Goal: Task Accomplishment & Management: Manage account settings

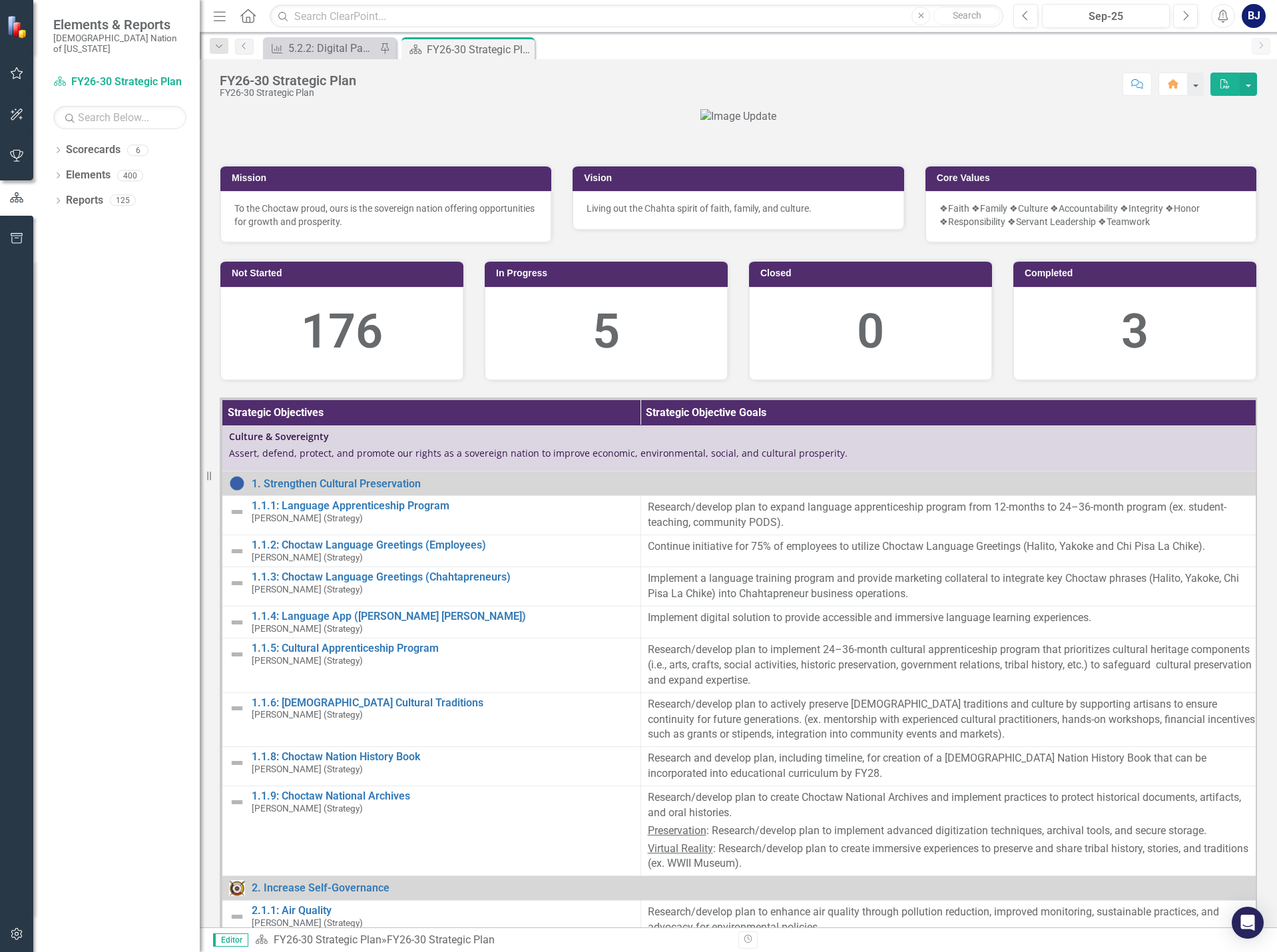
click at [16, 73] on icon "button" at bounding box center [16, 73] width 14 height 11
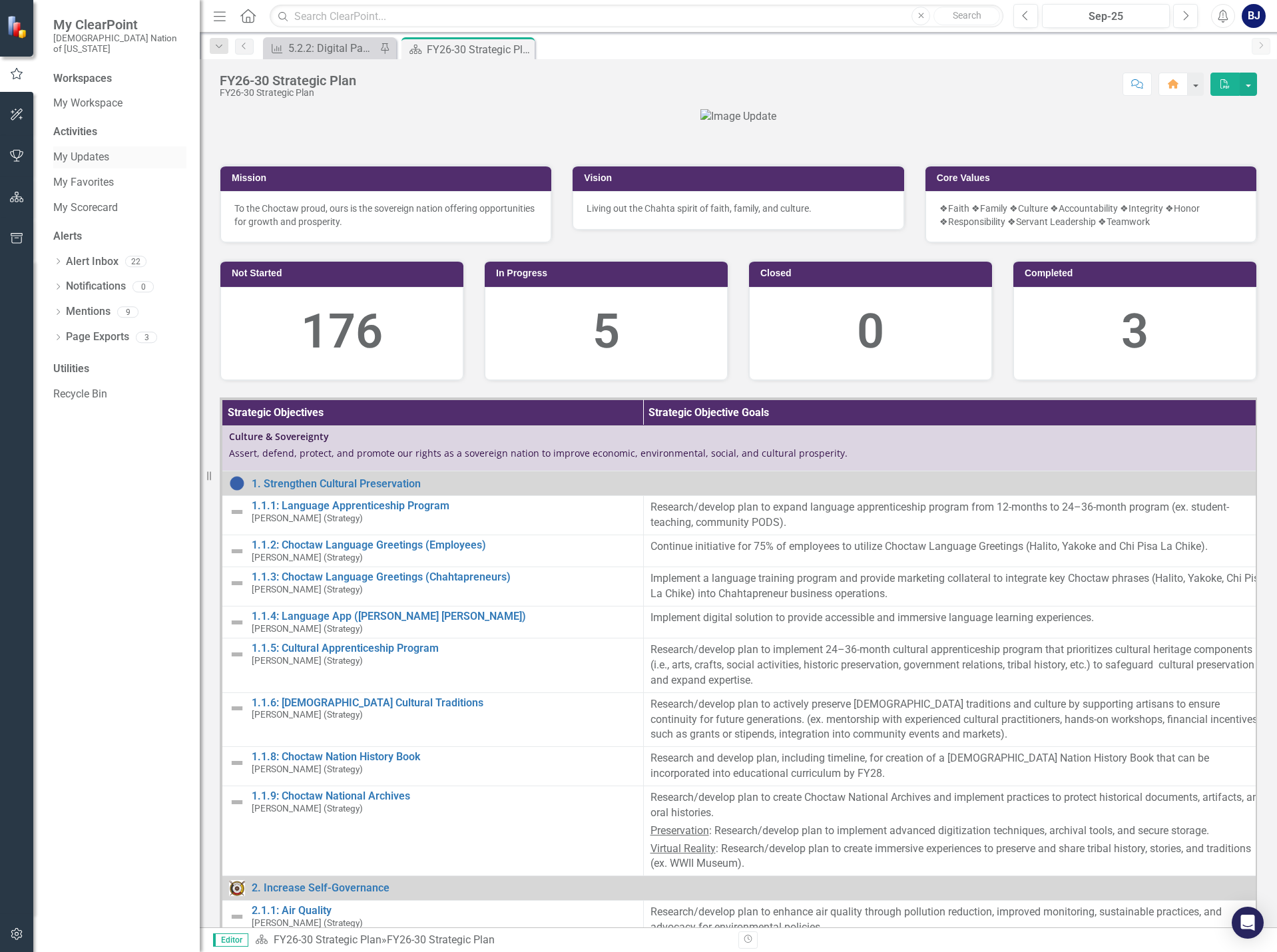
click at [75, 150] on link "My Updates" at bounding box center [120, 157] width 133 height 16
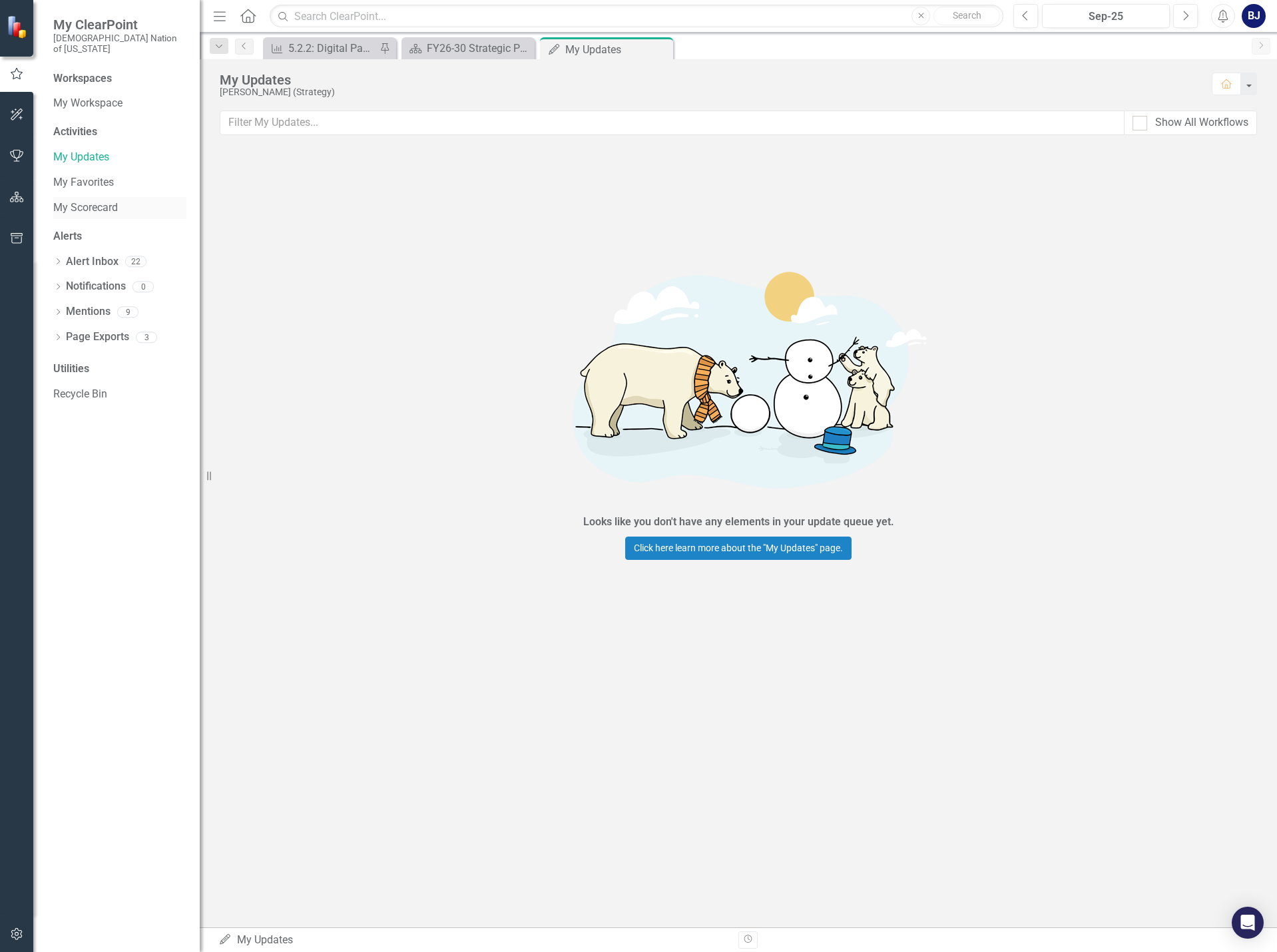
click at [96, 201] on link "My Scorecard" at bounding box center [120, 208] width 133 height 16
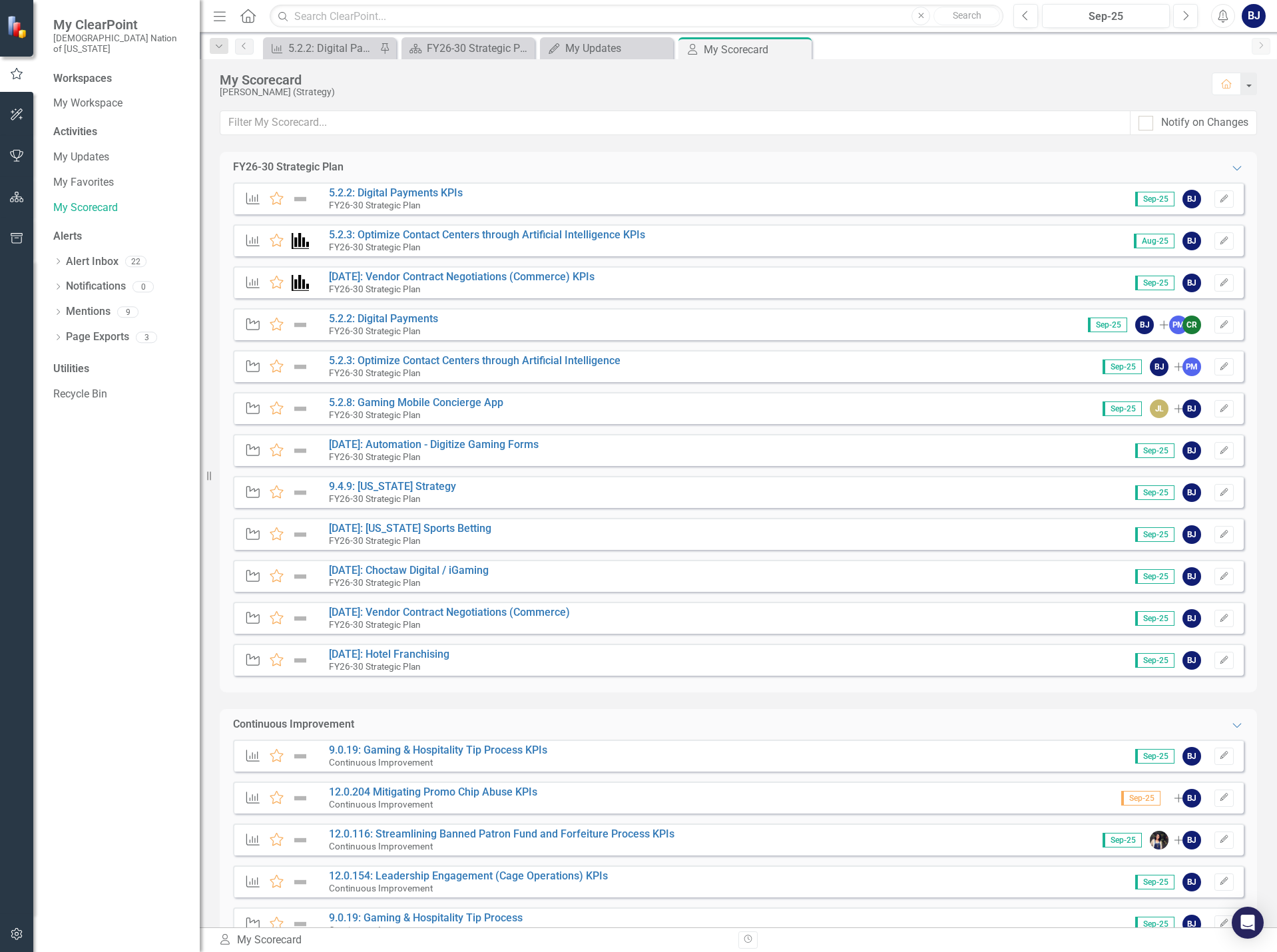
click at [430, 72] on div "My Scorecard" at bounding box center [709, 80] width 979 height 15
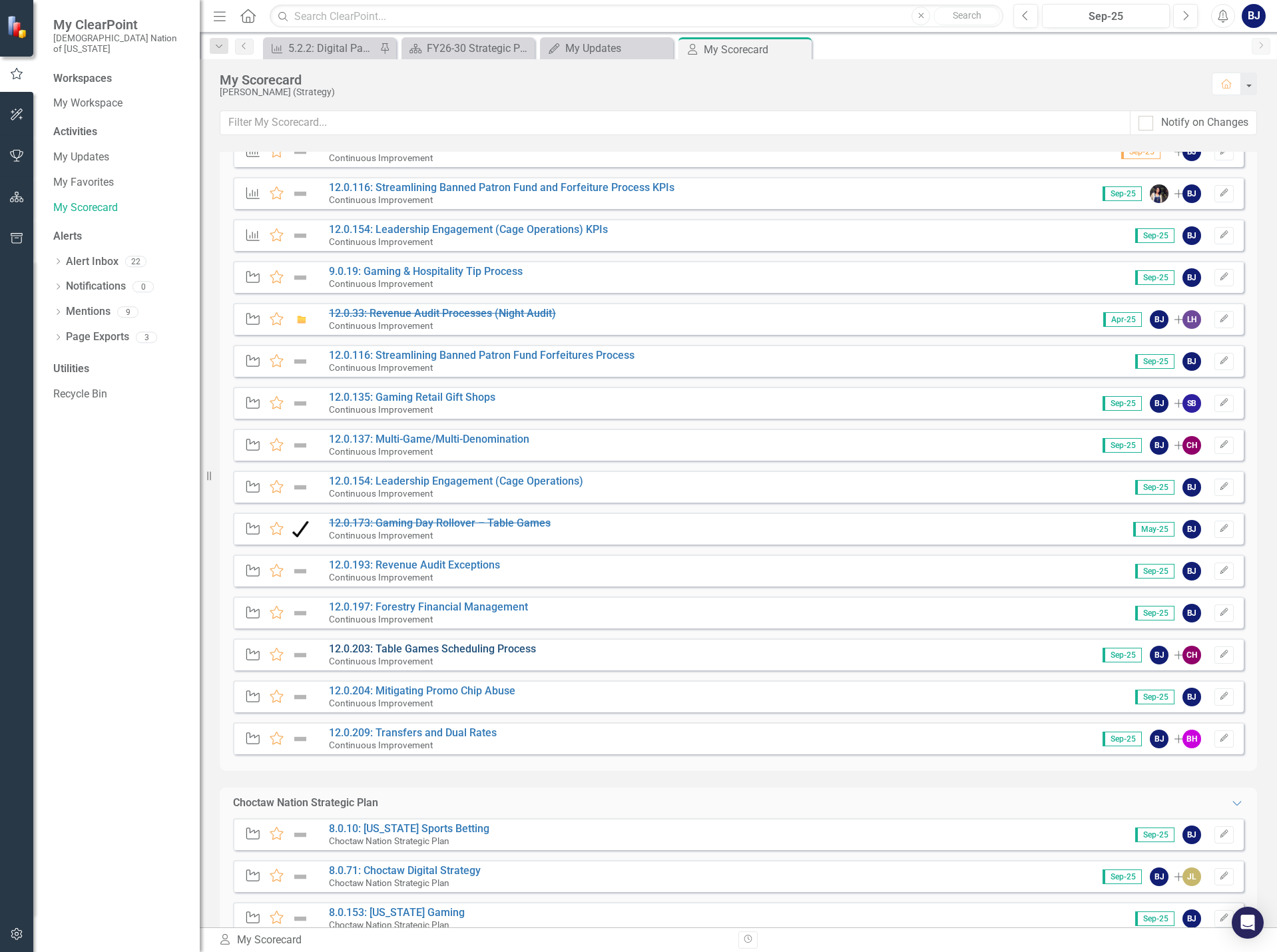
scroll to position [666, 0]
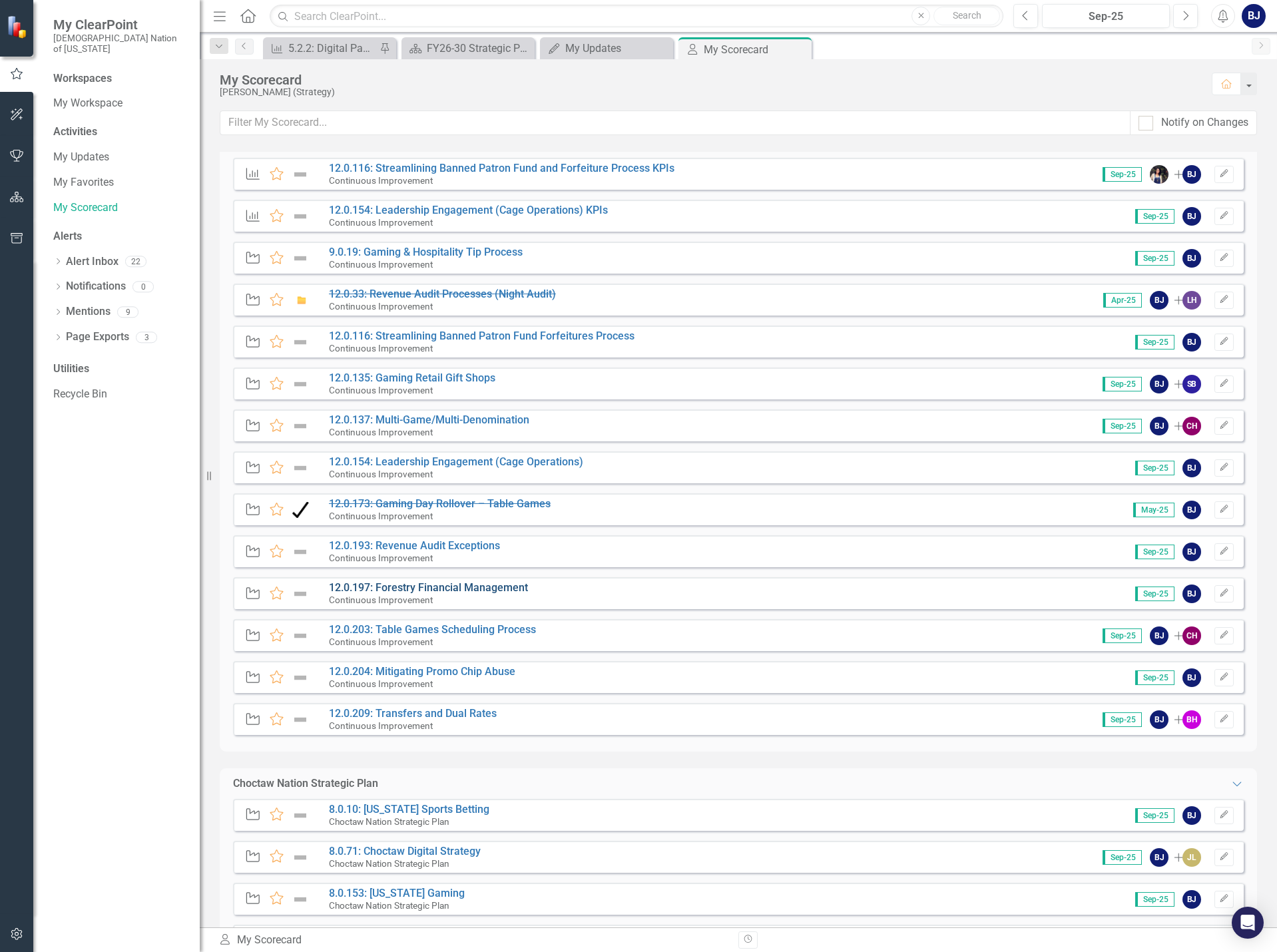
click at [464, 592] on link "12.0.197: Forestry Financial Management" at bounding box center [428, 587] width 199 height 12
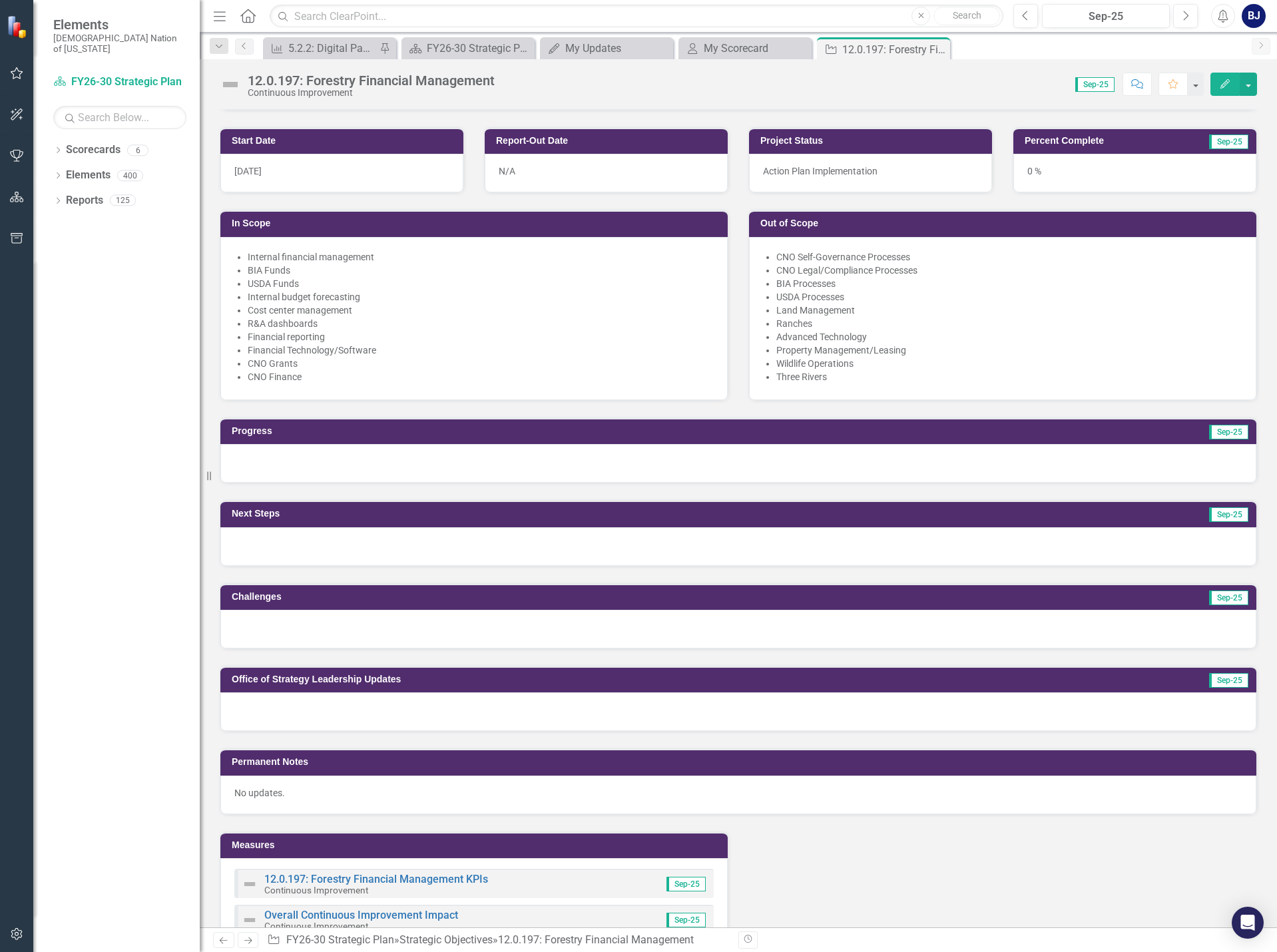
scroll to position [400, 0]
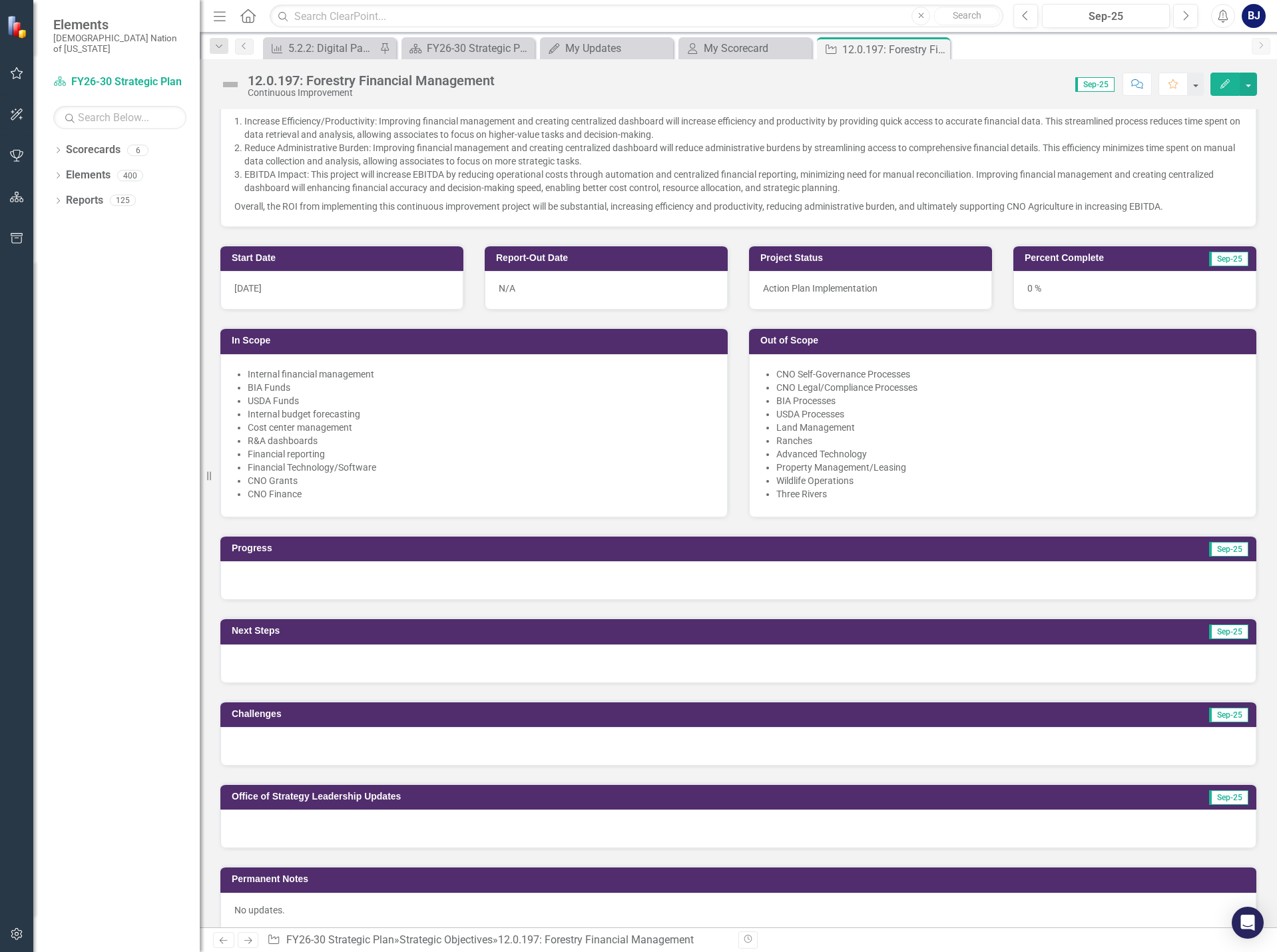
click at [360, 825] on div at bounding box center [738, 829] width 1036 height 39
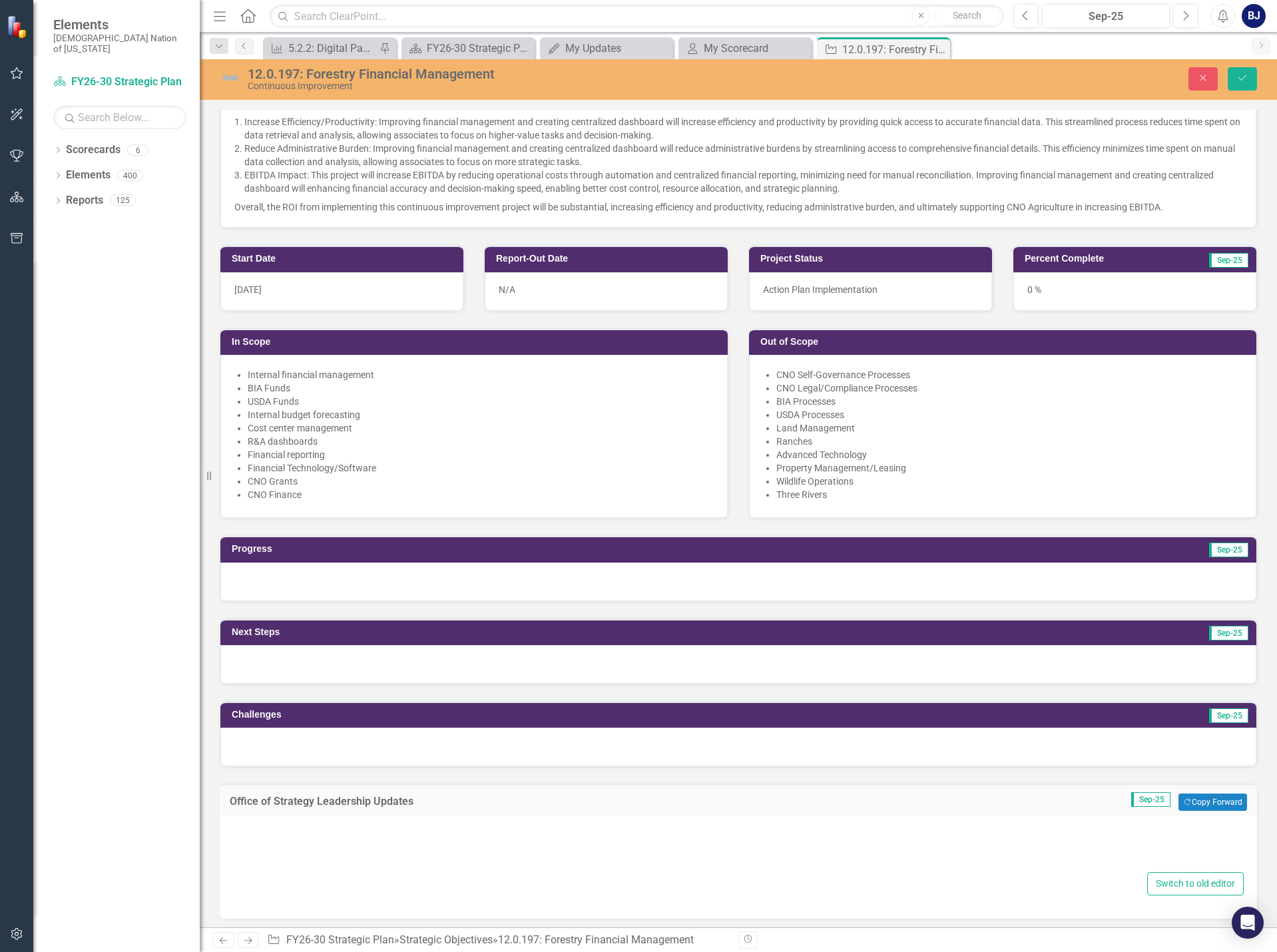
click at [301, 843] on div at bounding box center [738, 848] width 1011 height 43
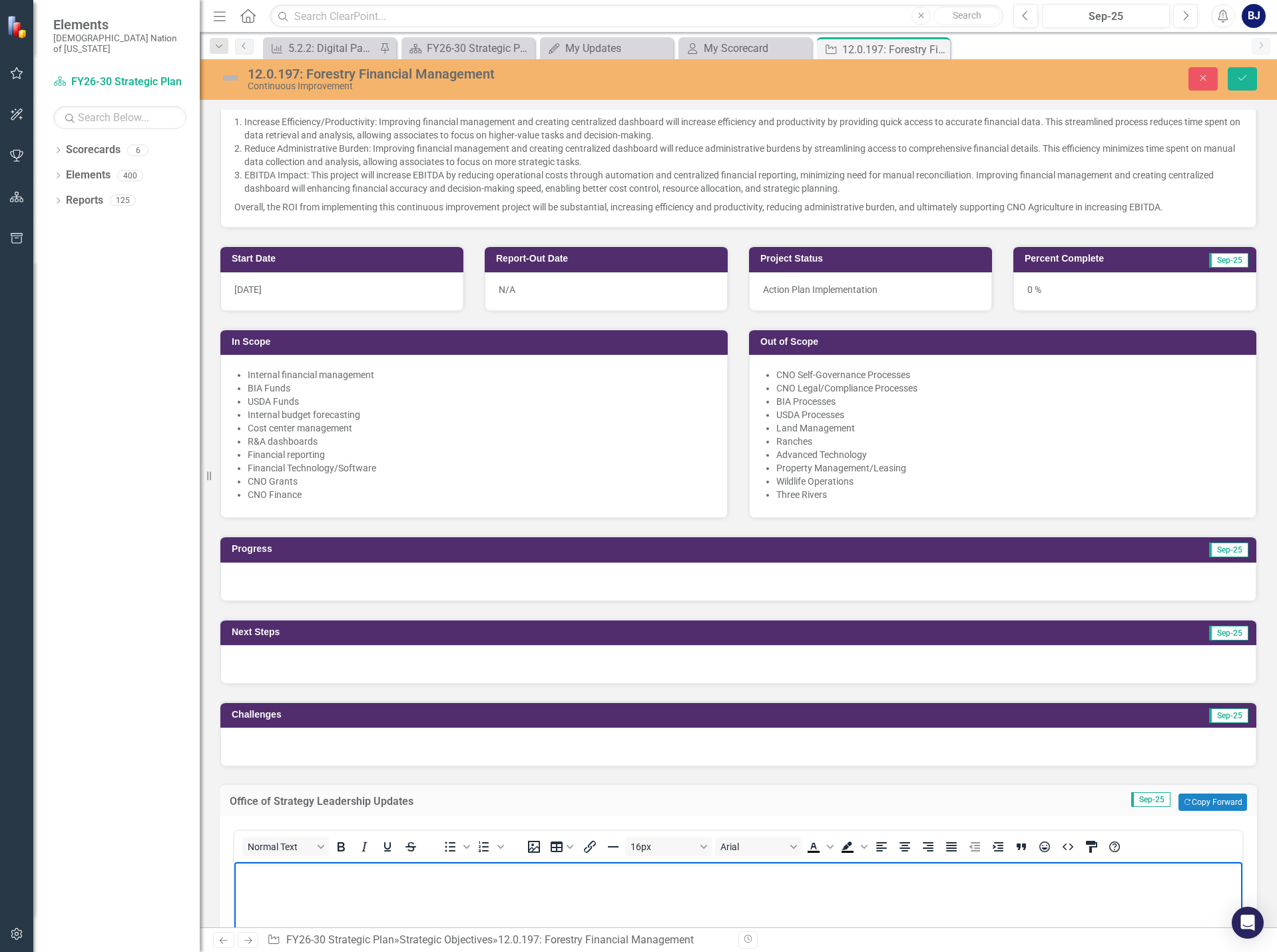
click at [396, 885] on body "Rich Text Area. Press ALT-0 for help." at bounding box center [738, 962] width 1008 height 200
click at [706, 866] on p "Strategy met with Forestry team and Grants accounting on [DATE] to begin learni…" at bounding box center [738, 873] width 1002 height 16
click at [824, 873] on p "Strategy met with Forestry team and Grants accounting on [DATE] to begin learni…" at bounding box center [738, 873] width 1002 height 16
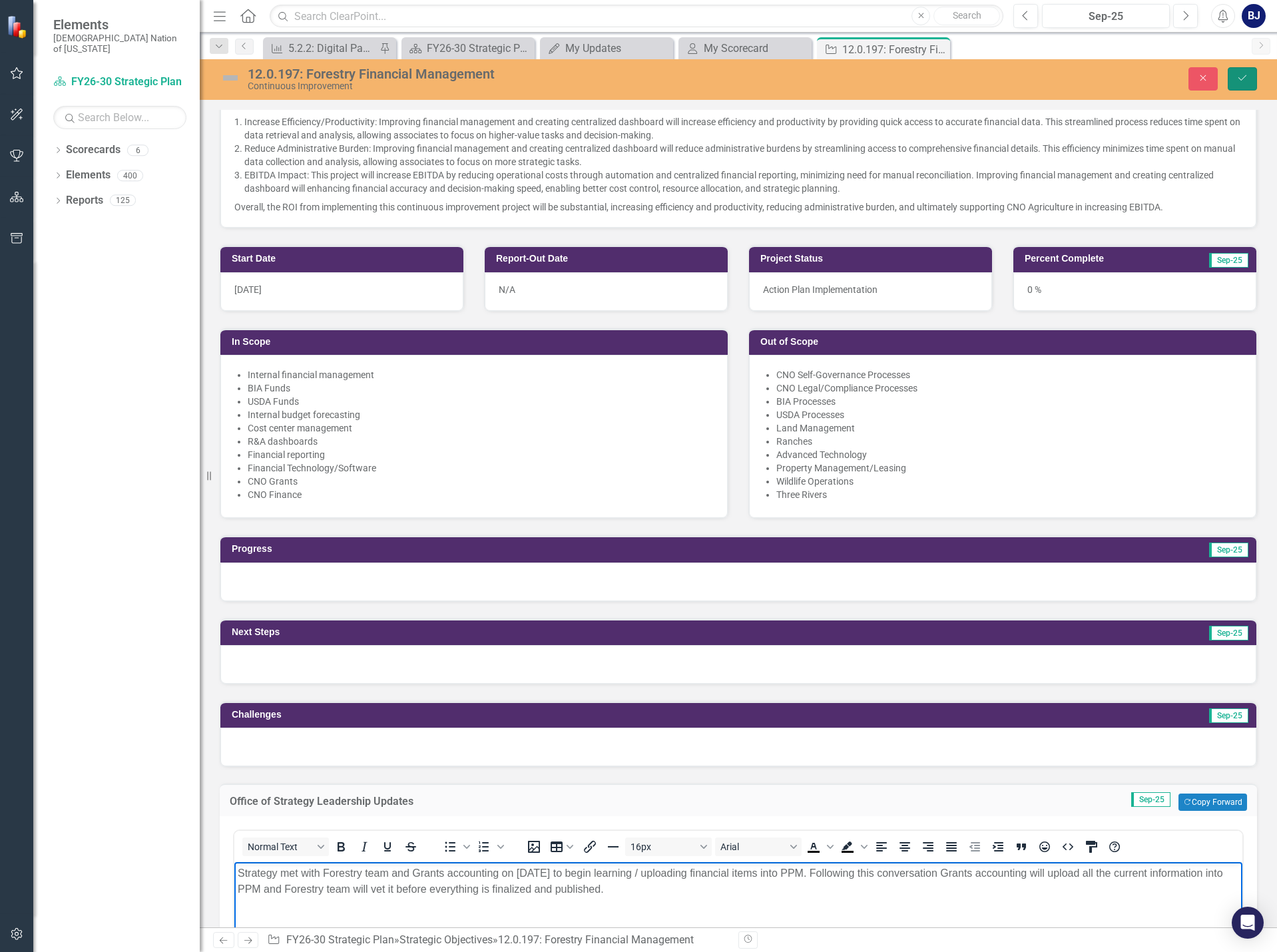
click at [1248, 87] on button "Save" at bounding box center [1242, 79] width 30 height 23
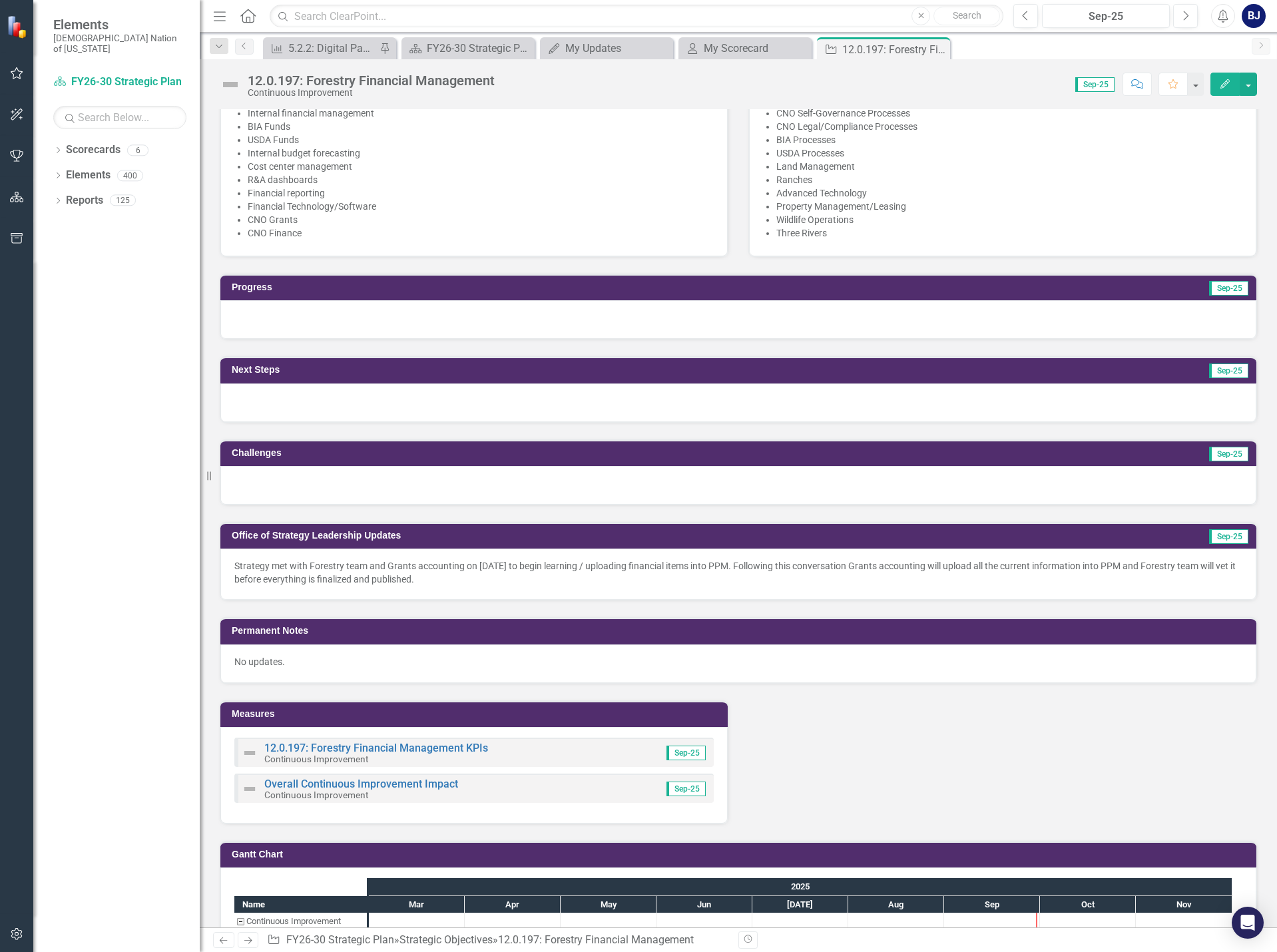
scroll to position [666, 0]
